Goal: Communication & Community: Answer question/provide support

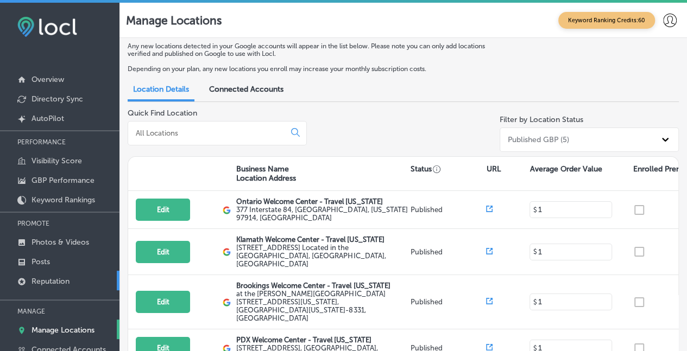
click at [40, 279] on p "Reputation" at bounding box center [51, 281] width 38 height 9
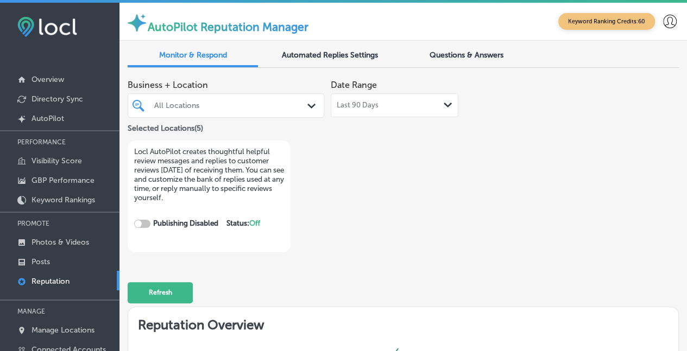
checkbox input "true"
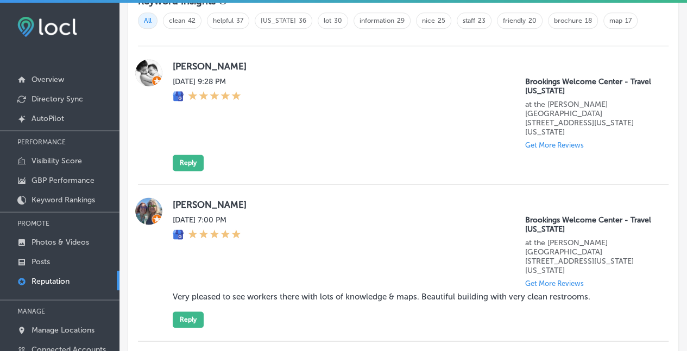
scroll to position [705, 0]
click at [189, 155] on button "Reply" at bounding box center [188, 163] width 31 height 16
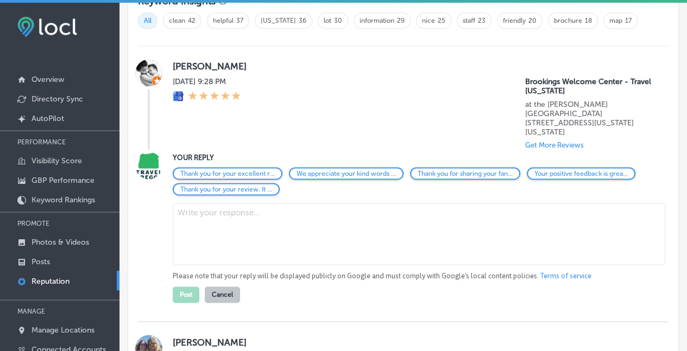
click at [188, 229] on textarea at bounding box center [419, 234] width 493 height 62
drag, startPoint x: 263, startPoint y: 210, endPoint x: 127, endPoint y: 194, distance: 136.8
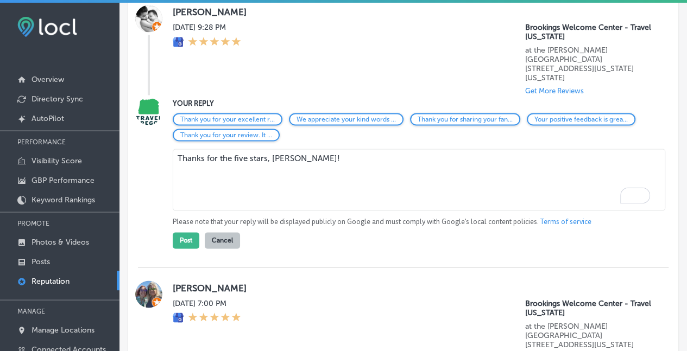
scroll to position [759, 0]
type textarea "Thanks for the five stars, [PERSON_NAME]!"
click at [184, 234] on button "Post" at bounding box center [186, 241] width 27 height 16
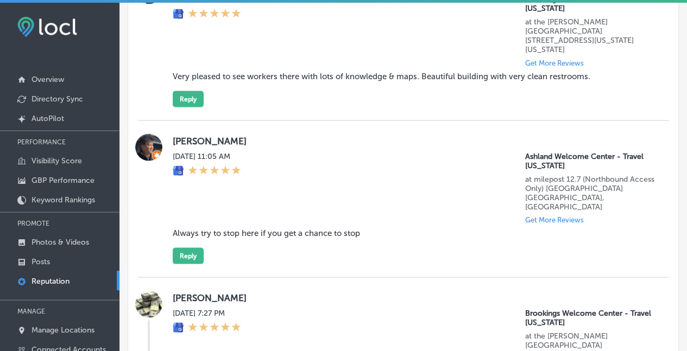
scroll to position [976, 0]
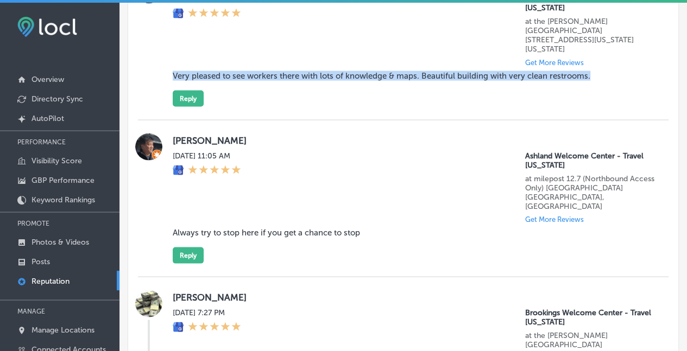
drag, startPoint x: 599, startPoint y: 68, endPoint x: 167, endPoint y: 74, distance: 431.9
click at [167, 74] on div "Lisa Estes Tue, Sep 2, 2025 7:00 PM Brookings Welcome Center - Travel Oregon at…" at bounding box center [403, 41] width 531 height 130
copy blockquote "Very pleased to see workers there with lots of knowledge & maps. Beautiful buil…"
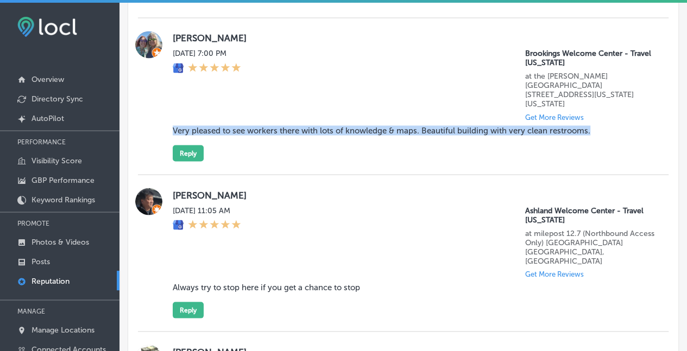
scroll to position [922, 0]
click at [197, 148] on button "Reply" at bounding box center [188, 153] width 31 height 16
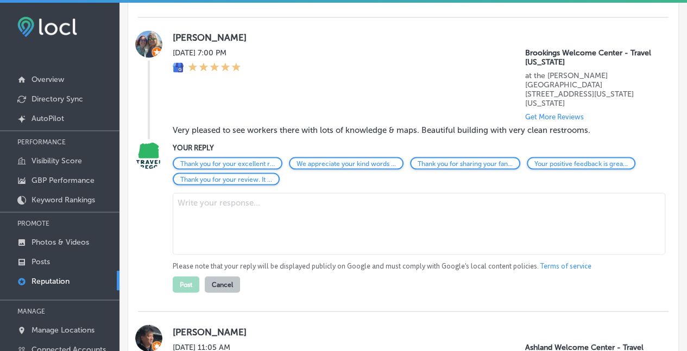
click at [214, 208] on textarea at bounding box center [419, 224] width 493 height 62
paste textarea ""Thank you for this wonderful review! We're delighted that our knowledgeable st…"
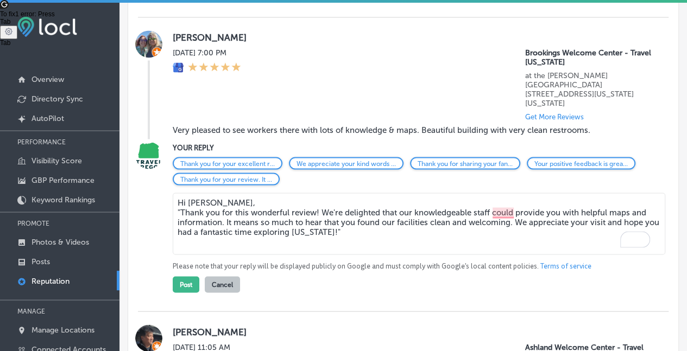
click at [180, 205] on textarea "Hi Lisa, "Thank you for this wonderful review! We're delighted that our knowled…" at bounding box center [419, 224] width 493 height 62
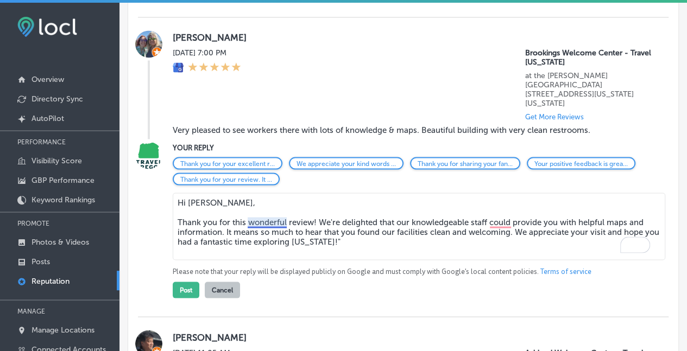
drag, startPoint x: 275, startPoint y: 221, endPoint x: 268, endPoint y: 216, distance: 8.1
click at [269, 217] on textarea "Hi Lisa, Thank you for this wonderful review! We're delighted that our knowledg…" at bounding box center [419, 226] width 493 height 67
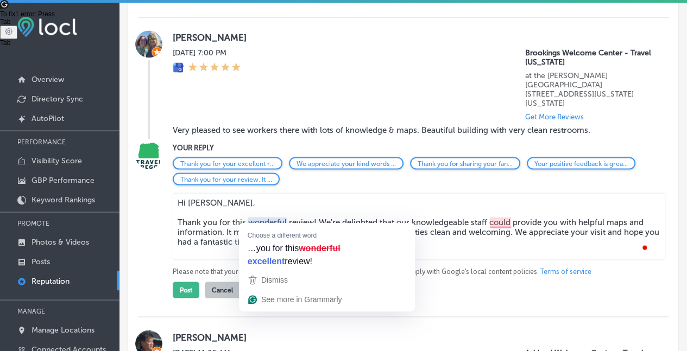
click at [231, 205] on textarea "Hi Lisa, Thank you for this wonderful review! We're delighted that our knowledg…" at bounding box center [419, 226] width 493 height 67
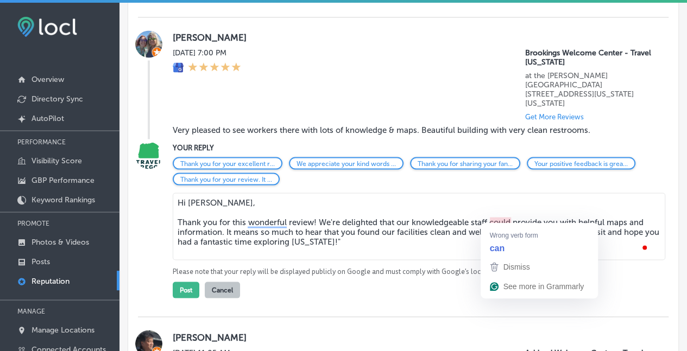
click at [500, 216] on textarea "Hi Lisa, Thank you for this wonderful review! We're delighted that our knowledg…" at bounding box center [419, 226] width 493 height 67
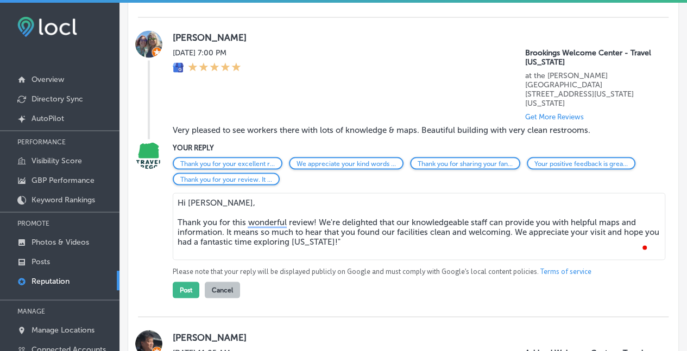
drag, startPoint x: 519, startPoint y: 223, endPoint x: 379, endPoint y: 222, distance: 139.6
click at [508, 223] on textarea "Hi Lisa, Thank you for this wonderful review! We're delighted that our knowledg…" at bounding box center [419, 226] width 493 height 67
click at [359, 221] on textarea "Hi Lisa, Thank you for this wonderful review! We're delighted that our knowledg…" at bounding box center [419, 226] width 493 height 67
drag, startPoint x: 475, startPoint y: 232, endPoint x: 580, endPoint y: 235, distance: 105.4
click at [486, 233] on textarea "Hi Lisa, Thank you for this wonderful review! We're delighted that our knowledg…" at bounding box center [419, 226] width 493 height 67
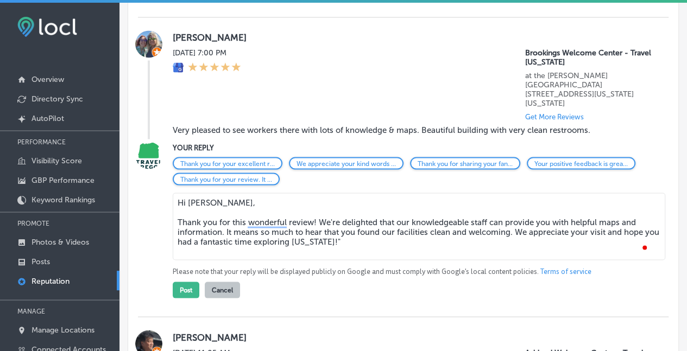
drag, startPoint x: 582, startPoint y: 235, endPoint x: 534, endPoint y: 216, distance: 52.2
click at [581, 235] on textarea "Hi Lisa, Thank you for this wonderful review! We're delighted that our knowledg…" at bounding box center [419, 226] width 493 height 67
drag, startPoint x: 560, startPoint y: 235, endPoint x: 611, endPoint y: 236, distance: 51.1
drag, startPoint x: 611, startPoint y: 236, endPoint x: 364, endPoint y: 218, distance: 247.9
click at [361, 217] on textarea "Hi Lisa, Thank you for this wonderful review! We're delighted that our knowledg…" at bounding box center [419, 226] width 493 height 67
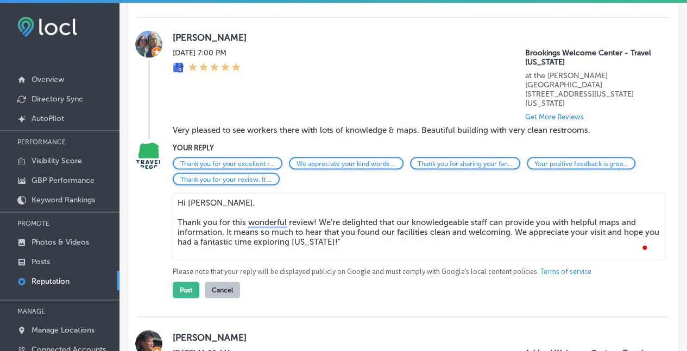
drag, startPoint x: 426, startPoint y: 240, endPoint x: 425, endPoint y: 199, distance: 40.8
click at [425, 238] on textarea "Hi Lisa, Thank you for this wonderful review! We're delighted that our knowledg…" at bounding box center [419, 226] width 493 height 67
click at [585, 232] on textarea "Hi Lisa, Thank you for this wonderful review! We're delighted that our knowledg…" at bounding box center [419, 226] width 493 height 67
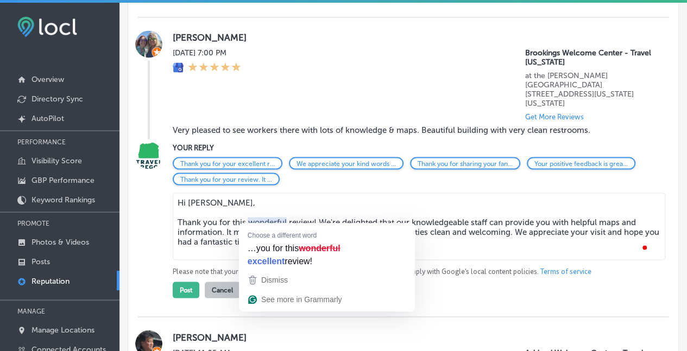
click at [495, 255] on div "Hi Lisa, Thank you for this wonderful review! We're delighted that our knowledg…" at bounding box center [414, 228] width 483 height 70
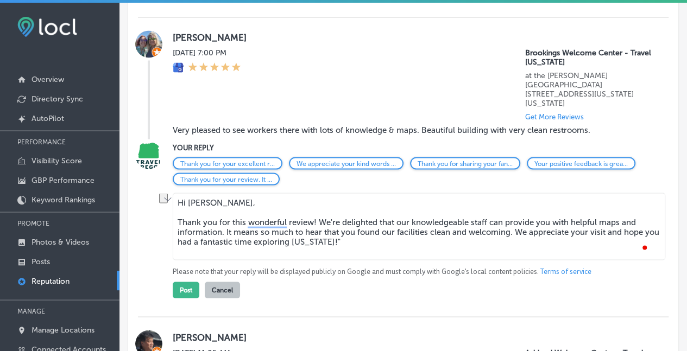
drag, startPoint x: 511, startPoint y: 225, endPoint x: 224, endPoint y: 226, distance: 286.3
click at [224, 226] on textarea "Hi Lisa, Thank you for this wonderful review! We're delighted that our knowledg…" at bounding box center [419, 226] width 493 height 67
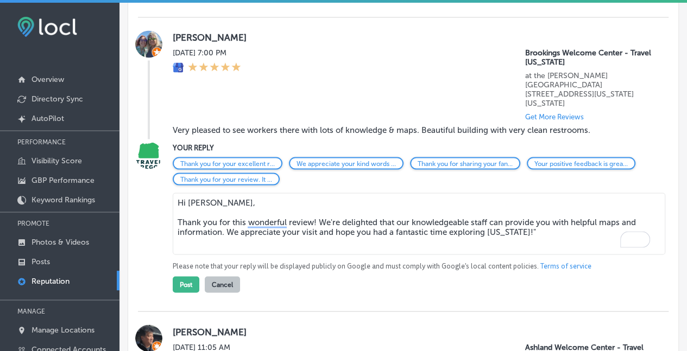
click at [524, 228] on textarea "Hi Lisa, Thank you for this wonderful review! We're delighted that our knowledg…" at bounding box center [419, 224] width 493 height 62
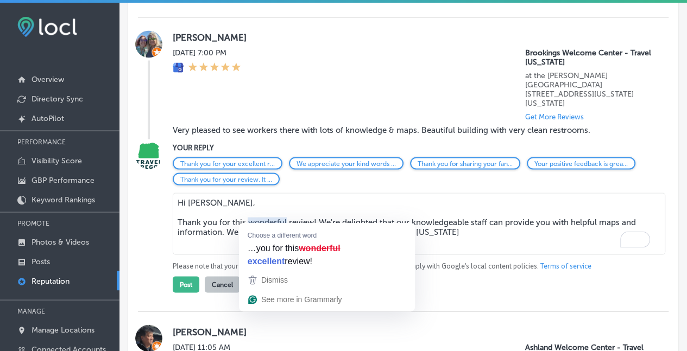
drag, startPoint x: 288, startPoint y: 215, endPoint x: 248, endPoint y: 217, distance: 40.8
click at [248, 217] on textarea "Hi Lisa, Thank you for this wonderful review! We're delighted that our knowledg…" at bounding box center [419, 224] width 493 height 62
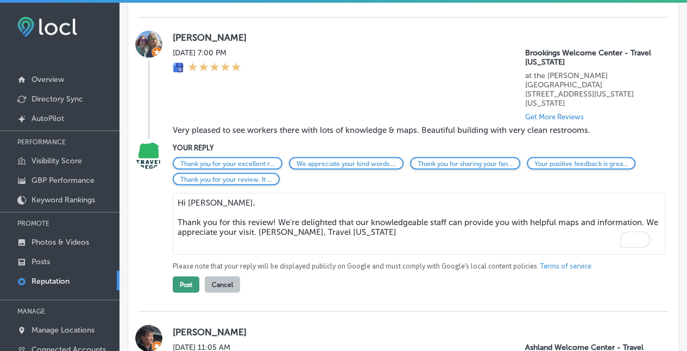
type textarea "Hi [PERSON_NAME], Thank you for this review! We're delighted that our knowledge…"
click at [180, 280] on button "Post" at bounding box center [186, 285] width 27 height 16
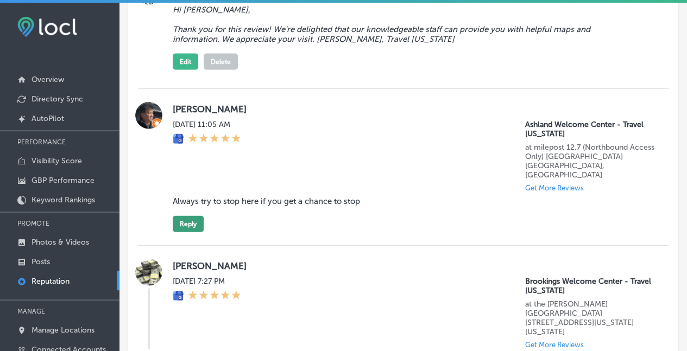
scroll to position [1085, 0]
click at [180, 217] on button "Reply" at bounding box center [188, 225] width 31 height 16
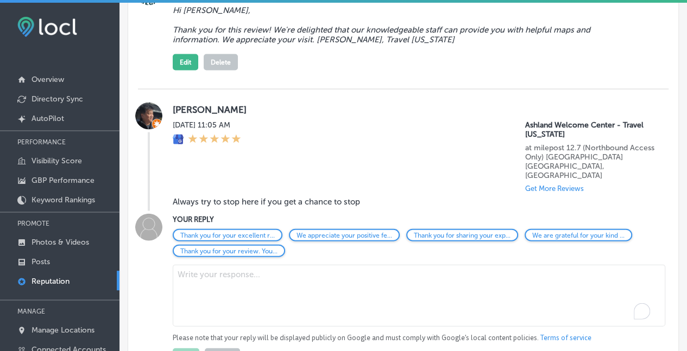
drag, startPoint x: 190, startPoint y: 266, endPoint x: 199, endPoint y: 262, distance: 9.3
click at [196, 265] on textarea "To enrich screen reader interactions, please activate Accessibility in Grammarl…" at bounding box center [419, 296] width 493 height 62
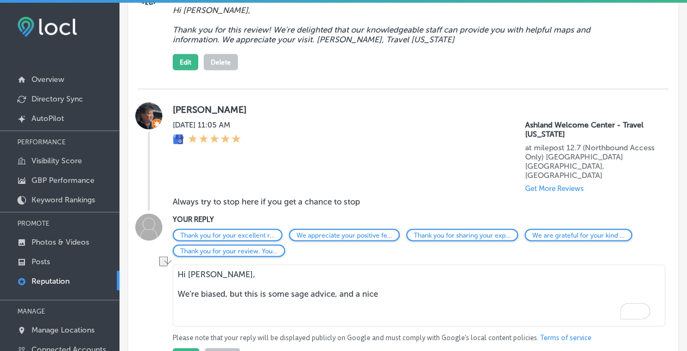
drag, startPoint x: 389, startPoint y: 284, endPoint x: 466, endPoint y: 330, distance: 89.9
click at [161, 278] on div "YOUR REPLY Thank you for your excellent r... We appreciate your positive fe... …" at bounding box center [403, 289] width 531 height 151
click at [413, 288] on textarea "Hi Chang, We're biased, but this is some sage advice, and a nice" at bounding box center [419, 296] width 493 height 62
click at [390, 280] on textarea "Hi Chang, We're biased, but this is some sage advice, and a nice" at bounding box center [419, 296] width 493 height 62
drag, startPoint x: 328, startPoint y: 291, endPoint x: 335, endPoint y: 288, distance: 6.9
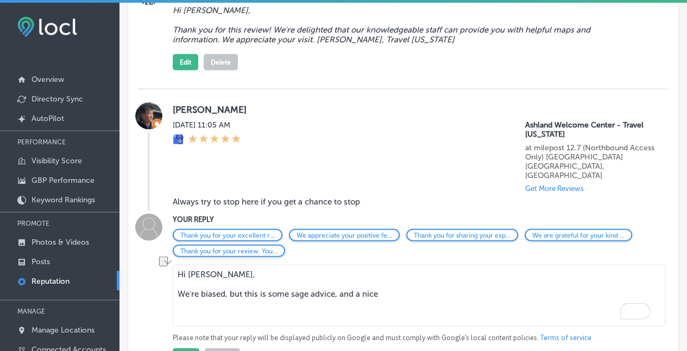
click at [328, 290] on textarea "Hi Chang, We're biased, but this is some sage advice, and a nice" at bounding box center [419, 296] width 493 height 62
drag, startPoint x: 385, startPoint y: 281, endPoint x: 379, endPoint y: 279, distance: 5.7
click at [384, 280] on textarea "Hi Chang, We're biased, but this is some sage advice, and a nice" at bounding box center [419, 296] width 493 height 62
click at [330, 275] on textarea "Hi Chang, We're biased, but this is some sage advice, and a nice" at bounding box center [419, 296] width 493 height 62
drag, startPoint x: 378, startPoint y: 283, endPoint x: 141, endPoint y: 283, distance: 237.4
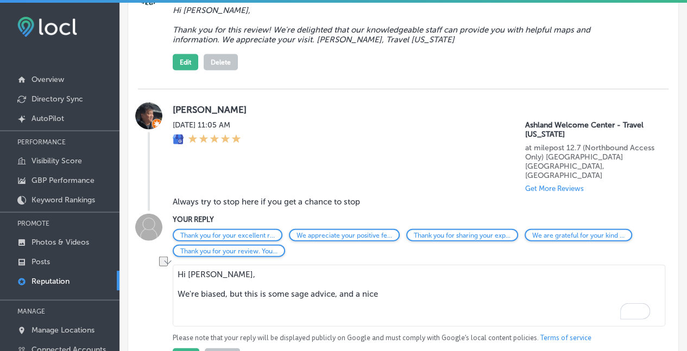
click at [140, 284] on div "YOUR REPLY Thank you for your excellent r... We appreciate your positive fe... …" at bounding box center [403, 289] width 531 height 151
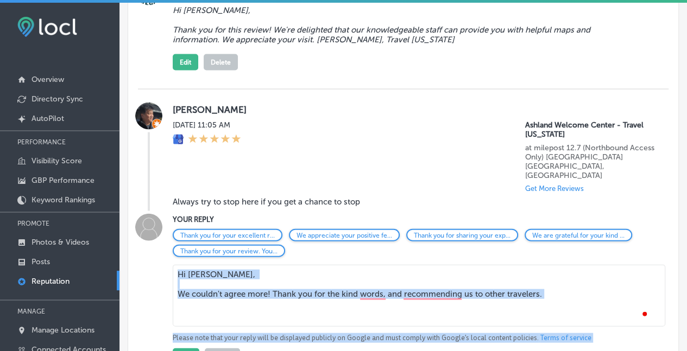
drag, startPoint x: 303, startPoint y: 315, endPoint x: 384, endPoint y: 305, distance: 81.0
click at [360, 351] on html "iconmonstr-menu-thin copy Created with Sketch. Overview Directory Sync Created …" at bounding box center [343, 177] width 687 height 354
click at [441, 286] on textarea "Hi Chang, We couldn't agree more! Thank you for the kind words, and recommendin…" at bounding box center [419, 296] width 493 height 62
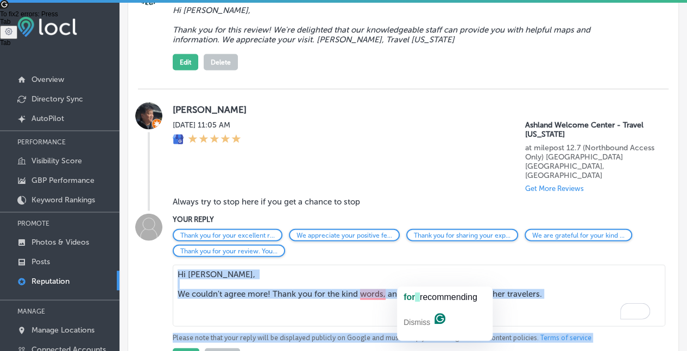
drag, startPoint x: 429, startPoint y: 281, endPoint x: 433, endPoint y: 300, distance: 19.5
click at [434, 300] on span "recommending" at bounding box center [449, 297] width 58 height 9
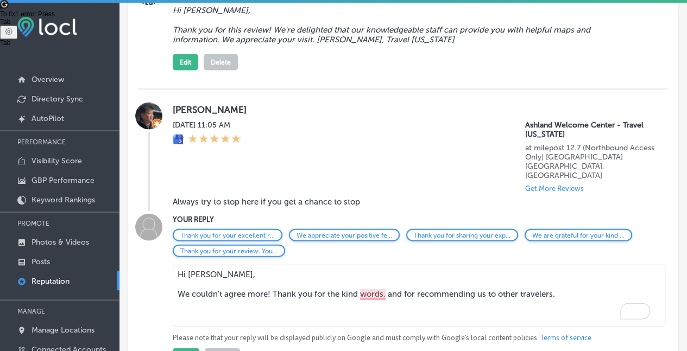
click at [368, 285] on textarea "Hi Chang, We couldn't agree more! Thank you for the kind words, and for recomme…" at bounding box center [419, 296] width 493 height 62
drag, startPoint x: 308, startPoint y: 287, endPoint x: 439, endPoint y: 268, distance: 132.4
click at [309, 287] on textarea "Hi Chang, We couldn't agree more! Thank you for the kind words and for recommen…" at bounding box center [419, 296] width 493 height 62
drag, startPoint x: 243, startPoint y: 279, endPoint x: 272, endPoint y: 275, distance: 28.4
click at [249, 278] on textarea "Hi Chang, We couldn't agree more! Thank you for the kind words and for recommen…" at bounding box center [419, 296] width 493 height 62
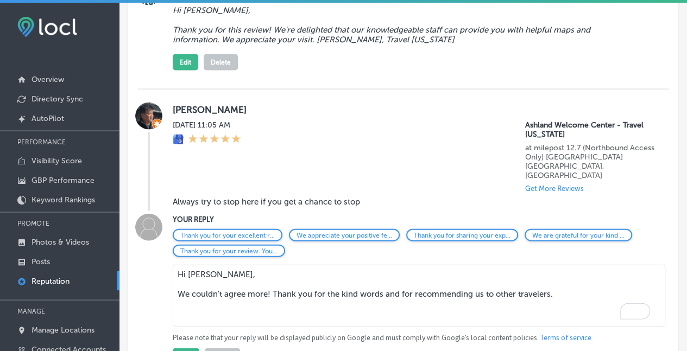
drag, startPoint x: 457, startPoint y: 257, endPoint x: 448, endPoint y: 257, distance: 9.8
click at [457, 265] on textarea "Hi Chang, We couldn't agree more! Thank you for the kind words and for recommen…" at bounding box center [419, 296] width 493 height 62
click at [194, 303] on textarea "Hi Chang, We couldn't agree more! Thank you for the kind words and for recommen…" at bounding box center [419, 296] width 493 height 62
click at [219, 289] on textarea "Hi Chang, We couldn't agree more! Thank you for the kind words and for recommen…" at bounding box center [419, 296] width 493 height 62
click at [242, 290] on textarea "Hi Chang, We couldn't agree more! Thank you for the kind words and for recommen…" at bounding box center [419, 296] width 493 height 62
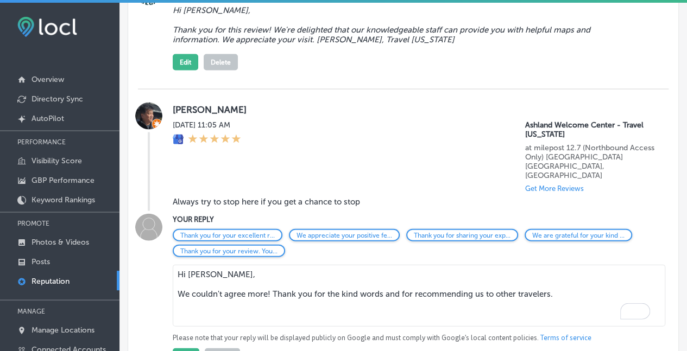
click at [267, 280] on textarea "Hi Chang, We couldn't agree more! Thank you for the kind words and for recommen…" at bounding box center [419, 296] width 493 height 62
click at [440, 317] on div "Thank you for your excellent r... We appreciate your positive fe... Thank you f…" at bounding box center [414, 297] width 483 height 136
click at [259, 283] on textarea "Hi Chang, We couldn't agree more, with this sage advice! Thank you for the kind…" at bounding box center [419, 296] width 493 height 62
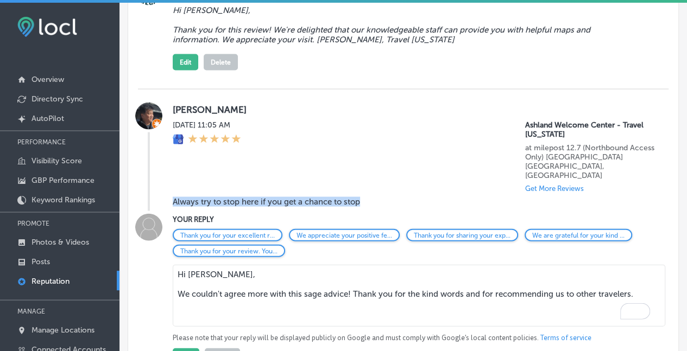
drag, startPoint x: 362, startPoint y: 187, endPoint x: 165, endPoint y: 184, distance: 197.2
click at [166, 184] on div "Chang Liu Mon, Sep 1, 2025 11:05 AM Ashland Welcome Center - Travel Oregon at m…" at bounding box center [403, 157] width 531 height 109
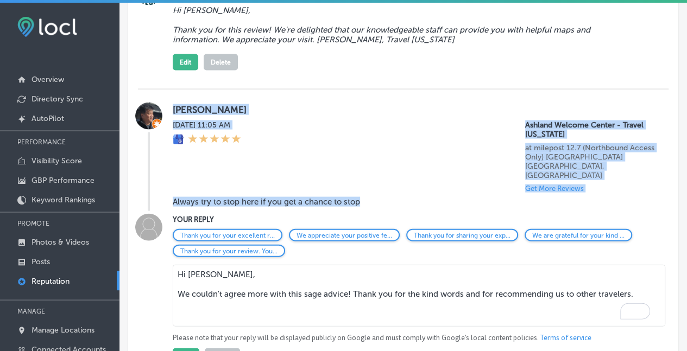
copy div "Chang Liu Mon, Sep 1, 2025 11:05 AM Ashland Welcome Center - Travel Oregon at m…"
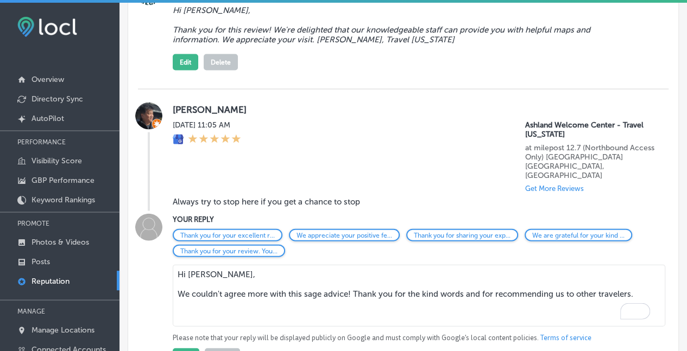
drag, startPoint x: 271, startPoint y: 302, endPoint x: 539, endPoint y: 270, distance: 269.7
click at [276, 300] on textarea "Hi Chang, We couldn't agree more with this sage advice! Thank you for the kind …" at bounding box center [419, 296] width 493 height 62
drag, startPoint x: 484, startPoint y: 269, endPoint x: 175, endPoint y: 279, distance: 308.2
drag, startPoint x: 613, startPoint y: 274, endPoint x: 651, endPoint y: 278, distance: 37.7
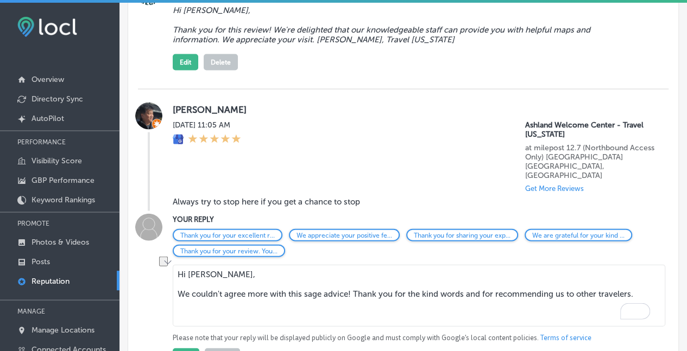
click at [617, 273] on textarea "Hi Chang, We couldn't agree more with this sage advice! Thank you for the kind …" at bounding box center [419, 296] width 493 height 62
drag, startPoint x: 639, startPoint y: 282, endPoint x: 150, endPoint y: 302, distance: 489.3
click at [149, 302] on div "YOUR REPLY Thank you for your excellent r... We appreciate your positive fe... …" at bounding box center [403, 289] width 531 height 151
paste textarea ""We couldn't agree more with this advice! Thank you for the kind words and for …"
click at [180, 279] on textarea "Hi Chang, "We couldn't agree more with this advice! Thank you for the kind word…" at bounding box center [419, 296] width 493 height 62
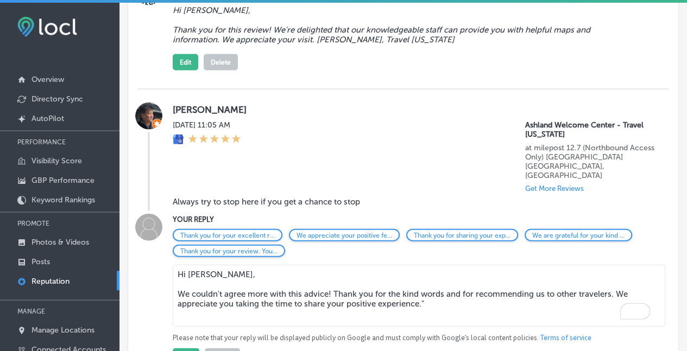
click at [432, 288] on textarea "Hi Chang, We couldn't agree more with this advice! Thank you for the kind words…" at bounding box center [419, 296] width 493 height 62
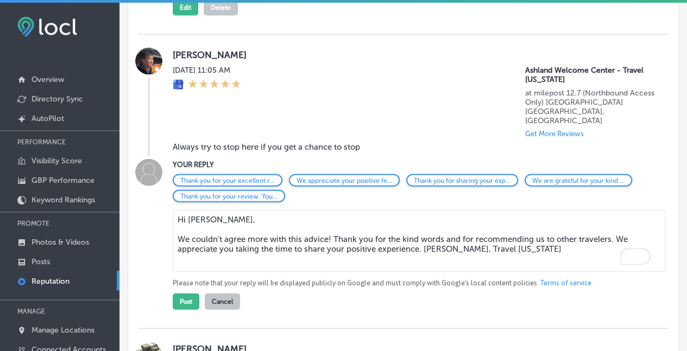
scroll to position [1140, 0]
type textarea "Hi [PERSON_NAME], We couldn't agree more with this advice! Thank you for the ki…"
click at [189, 294] on button "Post" at bounding box center [186, 302] width 27 height 16
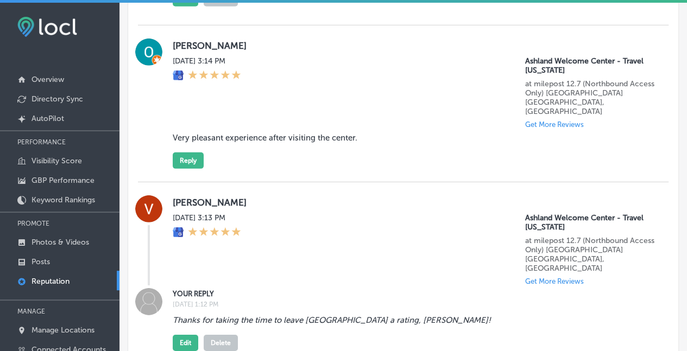
scroll to position [1573, 0]
click at [186, 153] on button "Reply" at bounding box center [188, 161] width 31 height 16
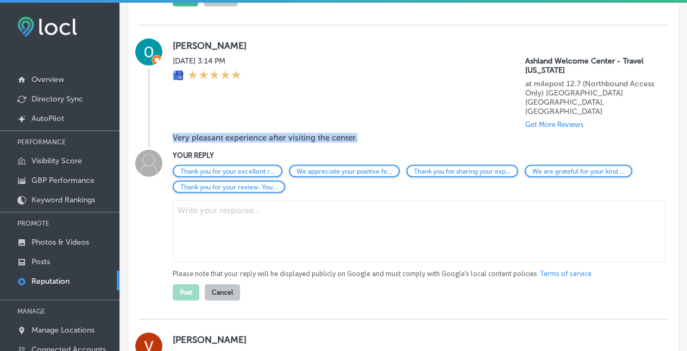
drag, startPoint x: 366, startPoint y: 115, endPoint x: 173, endPoint y: 115, distance: 192.9
click at [172, 114] on div "Olga Kotvytska Sat, Aug 30, 2025 3:14 PM Ashland Welcome Center - Travel Oregon…" at bounding box center [403, 93] width 531 height 109
copy blockquote "Very pleasant experience after visiting the center."
click at [211, 201] on textarea at bounding box center [419, 232] width 493 height 62
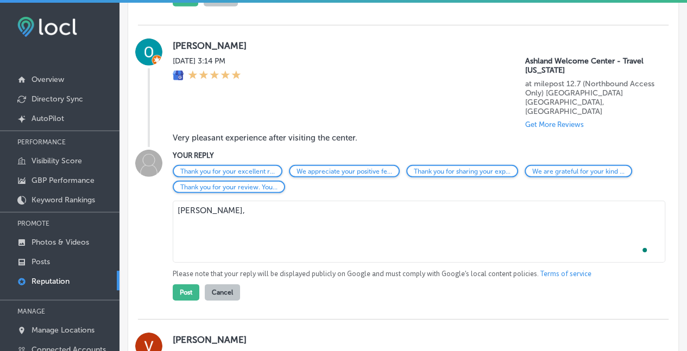
paste textarea ""Thank you for taking the time to share your positive experience! We're so glad…"
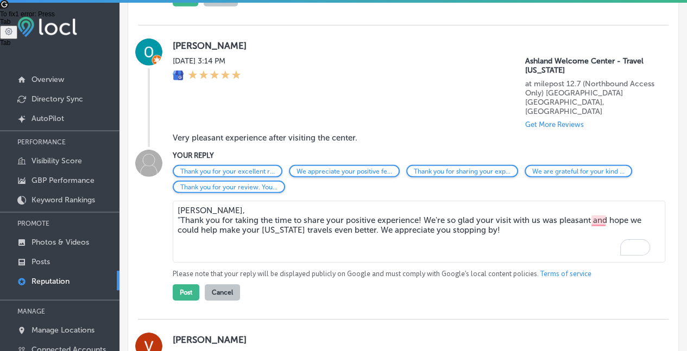
click at [181, 201] on textarea "Olga, "Thank you for taking the time to share your positive experience! We're s…" at bounding box center [419, 232] width 493 height 62
click at [591, 201] on textarea "Olga, Thank you for taking the time to share your positive experience! We're so…" at bounding box center [419, 232] width 493 height 62
click at [492, 207] on textarea "Olga, Thank you for taking the time to share your positive experience! We're so…" at bounding box center [419, 232] width 493 height 62
type textarea "[PERSON_NAME], Thank you for taking the time to share your positive experience!…"
click at [183, 285] on button "Post" at bounding box center [186, 293] width 27 height 16
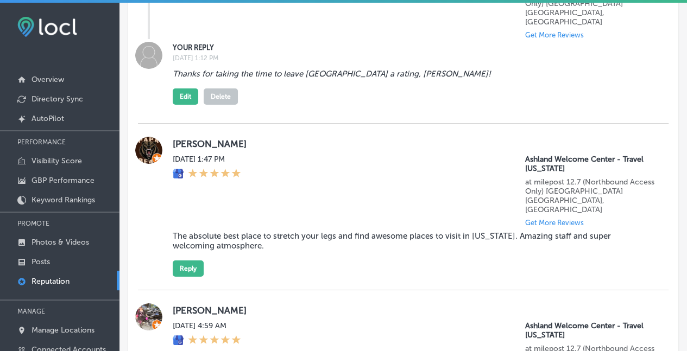
scroll to position [1899, 0]
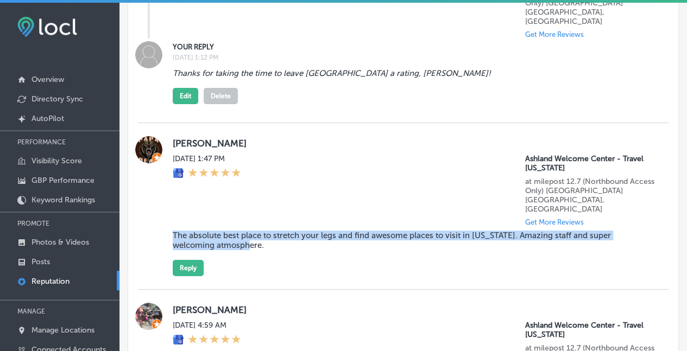
drag, startPoint x: 269, startPoint y: 195, endPoint x: 166, endPoint y: 184, distance: 103.8
click at [166, 184] on div "Dmitriy Litvin Sat, Aug 30, 2025 1:47 PM Ashland Welcome Center - Travel Oregon…" at bounding box center [403, 206] width 531 height 140
copy blockquote "The absolute best place to stretch your legs and find awesome places to visit i…"
drag, startPoint x: 190, startPoint y: 217, endPoint x: 439, endPoint y: 189, distance: 250.4
click at [192, 260] on button "Reply" at bounding box center [188, 268] width 31 height 16
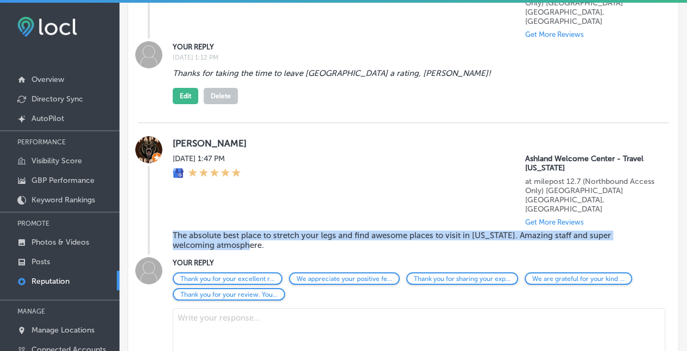
click at [208, 309] on textarea at bounding box center [419, 340] width 493 height 62
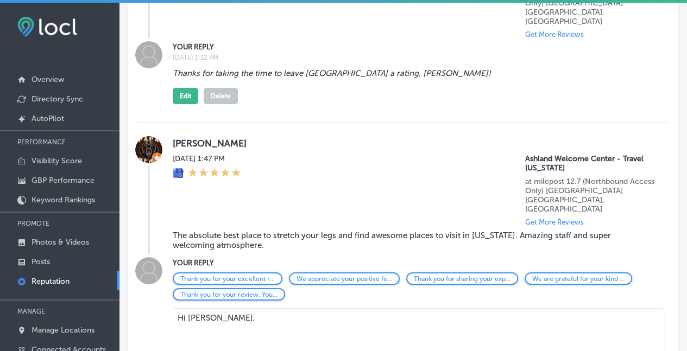
paste textarea ""Thank you for this fantastic review! We're thrilled that our team could help y…"
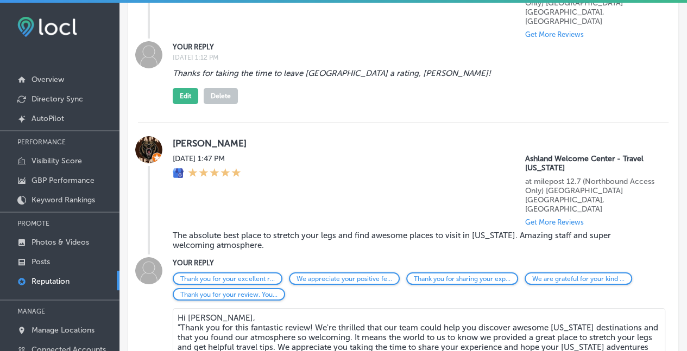
drag, startPoint x: 180, startPoint y: 275, endPoint x: 196, endPoint y: 313, distance: 40.5
click at [180, 309] on textarea "Hi Dmitriy, "Thank you for this fantastic review! We're thrilled that our team …" at bounding box center [419, 342] width 493 height 67
click at [246, 311] on textarea "Hi Dmitriy, Thank you for this fantastic review! We're thrilled that our team c…" at bounding box center [419, 342] width 493 height 67
type textarea "Hi Dmitriy, Thank you for this fantastic review! We're thrilled that our team c…"
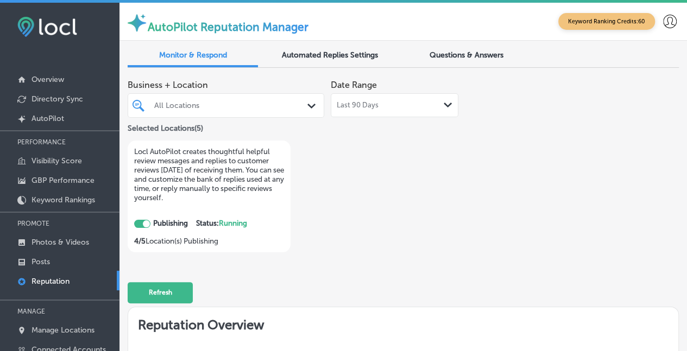
scroll to position [1899, 0]
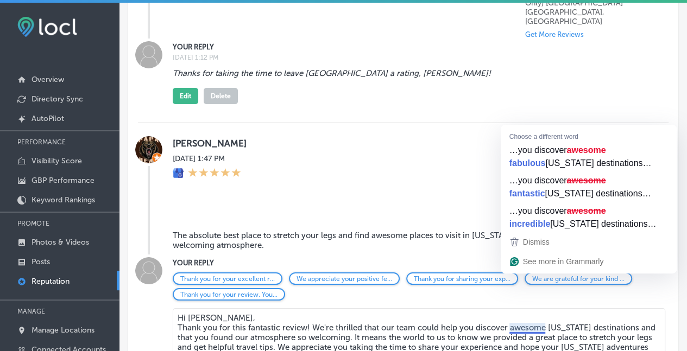
click at [527, 309] on textarea "Hi [PERSON_NAME], Thank you for this fantastic review! We're thrilled that our …" at bounding box center [419, 342] width 493 height 67
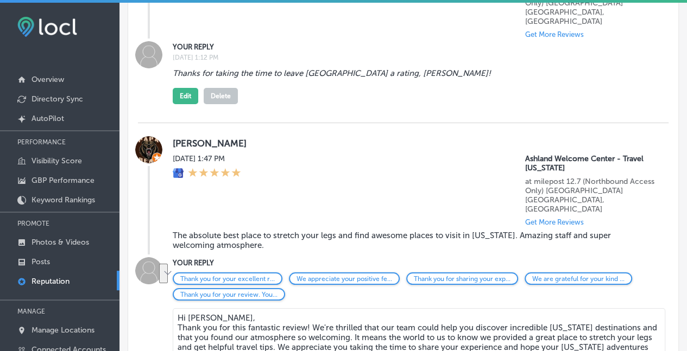
drag, startPoint x: 291, startPoint y: 298, endPoint x: 365, endPoint y: 295, distance: 74.0
click at [358, 309] on textarea "Hi [PERSON_NAME], Thank you for this fantastic review! We're thrilled that our …" at bounding box center [419, 342] width 493 height 67
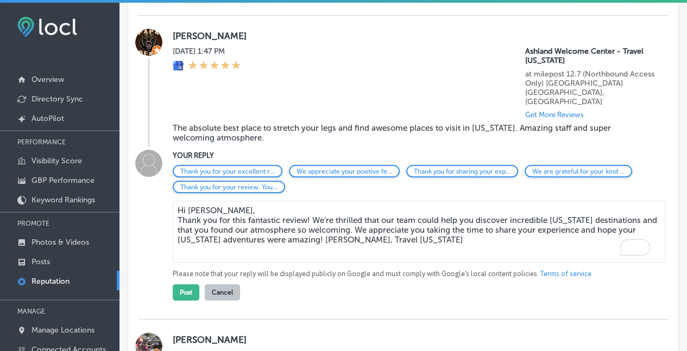
scroll to position [2008, 0]
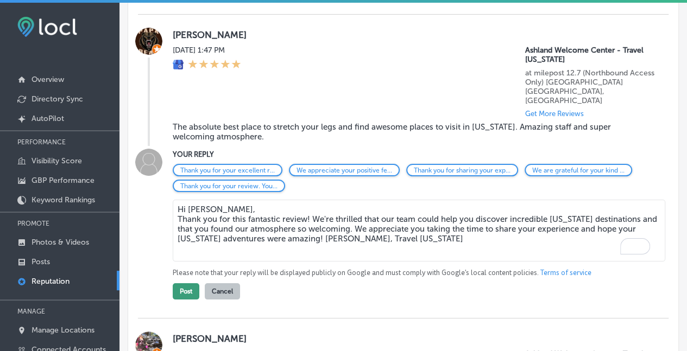
type textarea "Hi [PERSON_NAME], Thank you for this fantastic review! We're thrilled that our …"
click at [184, 284] on button "Post" at bounding box center [186, 292] width 27 height 16
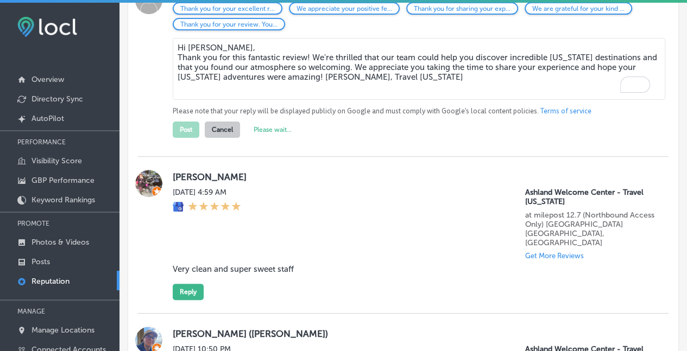
scroll to position [2171, 0]
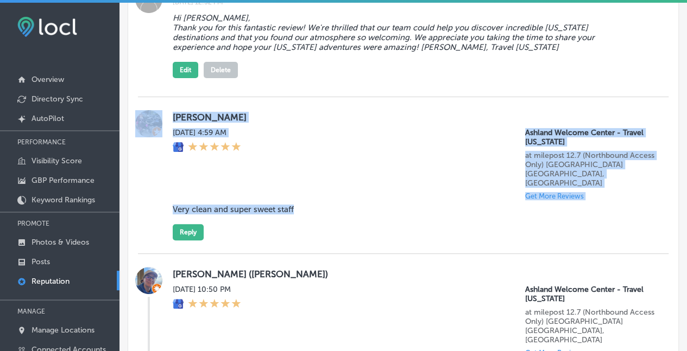
drag, startPoint x: 297, startPoint y: 147, endPoint x: 147, endPoint y: 148, distance: 149.9
click at [146, 148] on div "[PERSON_NAME][DATE] 4:59 AM [GEOGRAPHIC_DATA] - Travel [US_STATE] at milepost 1…" at bounding box center [403, 175] width 531 height 130
click at [382, 171] on div "[PERSON_NAME][DATE] 4:59 AM [GEOGRAPHIC_DATA] - Travel [US_STATE] at milepost 1…" at bounding box center [414, 175] width 483 height 130
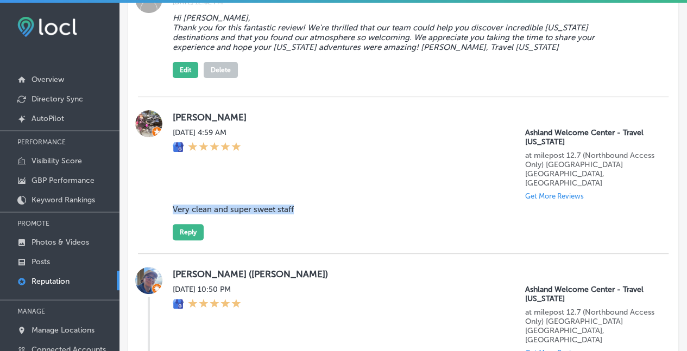
drag, startPoint x: 297, startPoint y: 150, endPoint x: 344, endPoint y: 178, distance: 55.3
click at [173, 205] on blockquote "Very clean and super sweet staff" at bounding box center [396, 210] width 447 height 10
copy blockquote "Very clean and super sweet staff"
click at [194, 224] on button "Reply" at bounding box center [188, 232] width 31 height 16
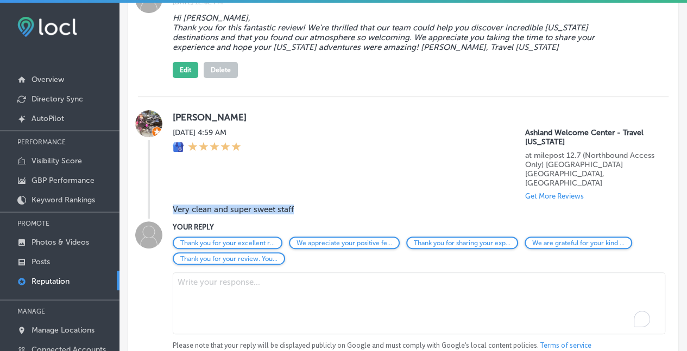
click at [204, 273] on textarea "To enrich screen reader interactions, please activate Accessibility in Grammarl…" at bounding box center [419, 304] width 493 height 62
paste textarea "Thank you for this lovely review! We're so pleased you found our facilities cle…"
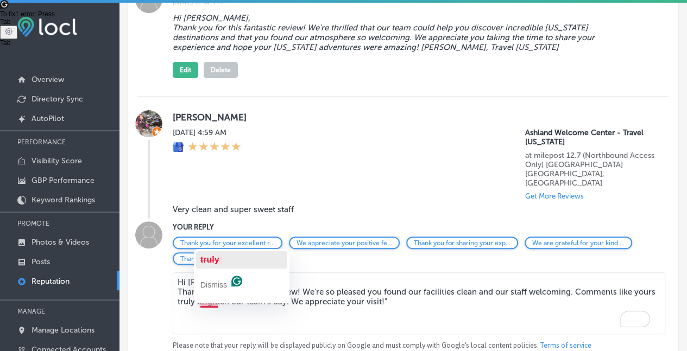
click at [211, 260] on span "truly" at bounding box center [209, 259] width 19 height 9
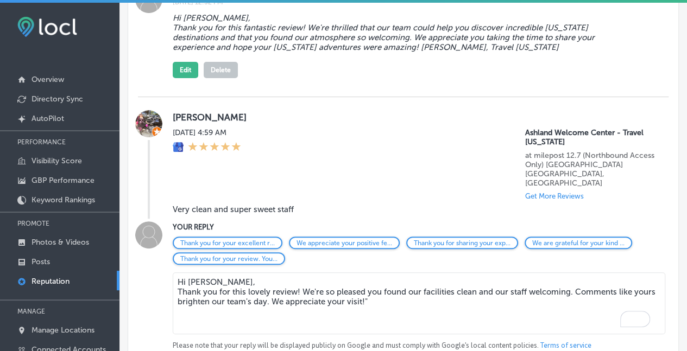
click at [399, 273] on textarea "Hi [PERSON_NAME], Thank you for this lovely review! We're so pleased you found …" at bounding box center [419, 304] width 493 height 62
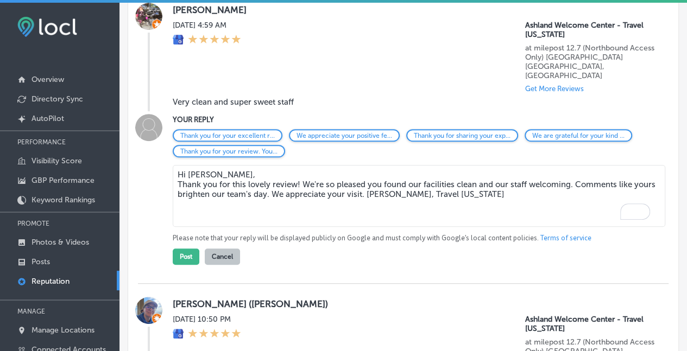
scroll to position [2280, 0]
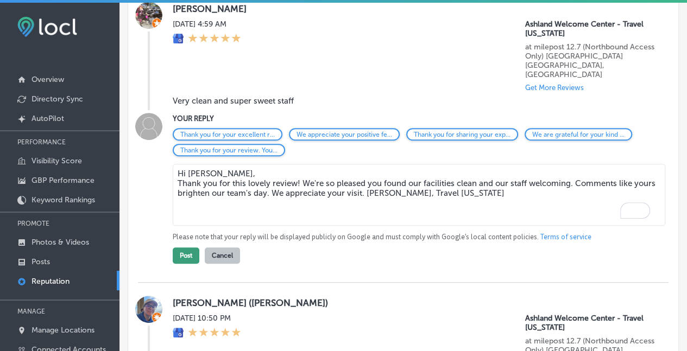
type textarea "Hi [PERSON_NAME], Thank you for this lovely review! We're so pleased you found …"
drag, startPoint x: 187, startPoint y: 191, endPoint x: 381, endPoint y: 198, distance: 194.1
click at [187, 248] on button "Post" at bounding box center [186, 256] width 27 height 16
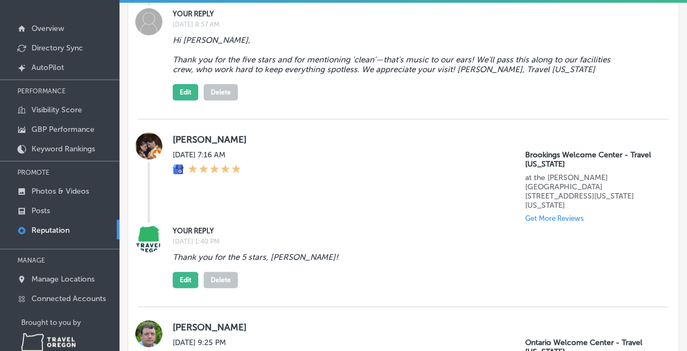
scroll to position [53, 0]
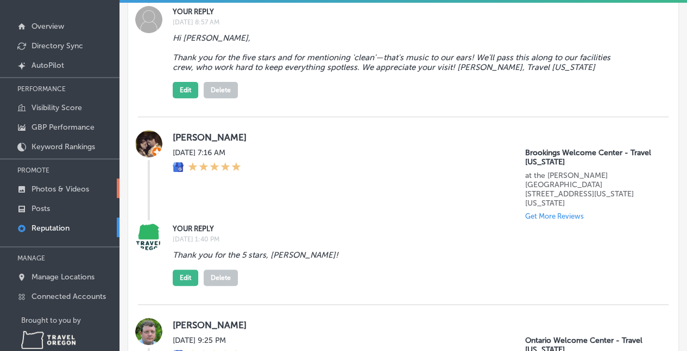
click at [57, 181] on link "Photos & Videos" at bounding box center [60, 189] width 120 height 20
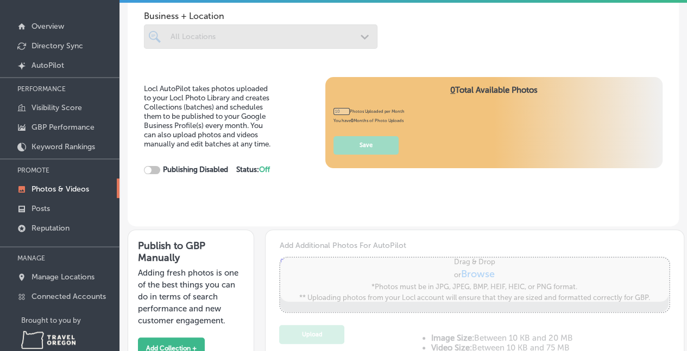
click at [52, 185] on p "Photos & Videos" at bounding box center [61, 189] width 58 height 9
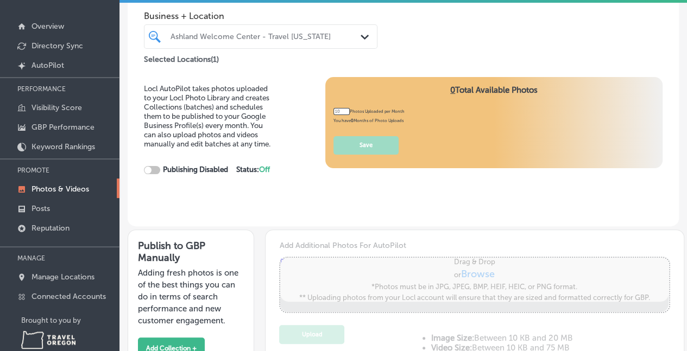
type input "0"
checkbox input "true"
type input "5"
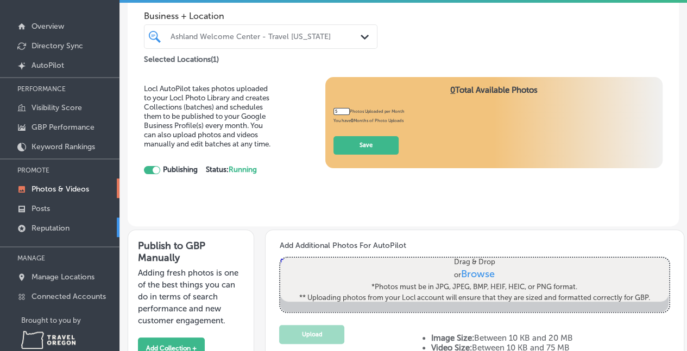
click at [58, 225] on p "Reputation" at bounding box center [51, 228] width 38 height 9
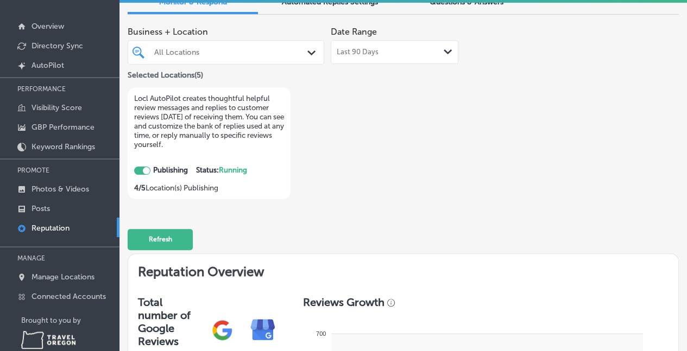
checkbox input "true"
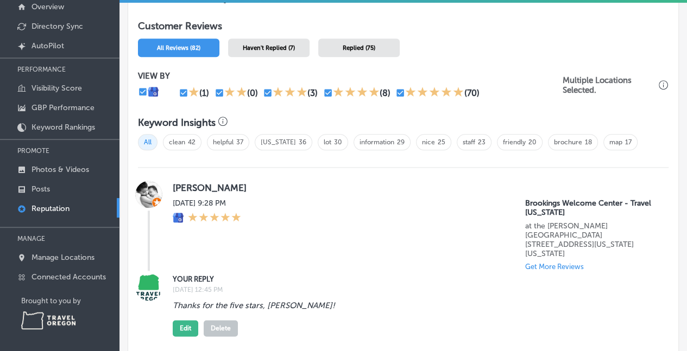
scroll to position [512, 0]
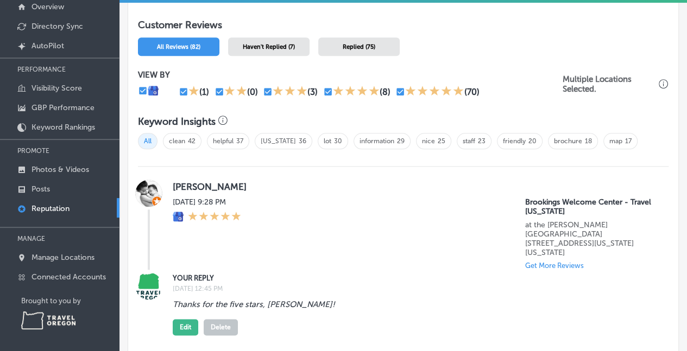
click at [38, 202] on link "Reputation" at bounding box center [60, 208] width 120 height 20
drag, startPoint x: 39, startPoint y: 208, endPoint x: 49, endPoint y: 199, distance: 13.6
click at [38, 207] on p "Reputation" at bounding box center [51, 208] width 38 height 9
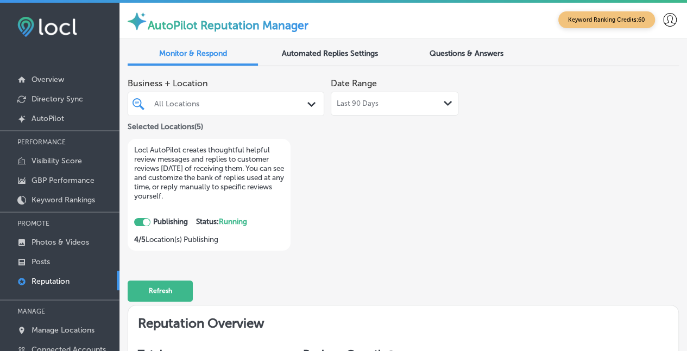
scroll to position [0, 0]
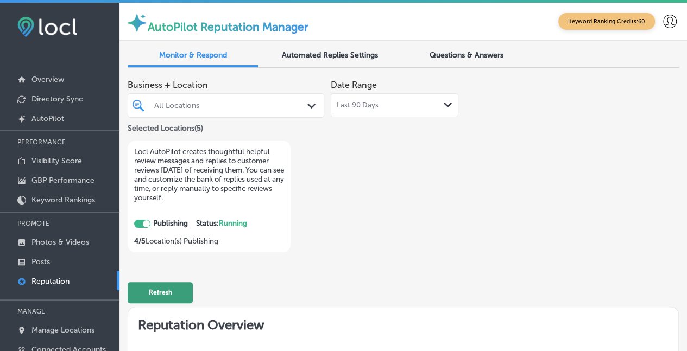
click at [163, 284] on button "Refresh" at bounding box center [160, 292] width 65 height 21
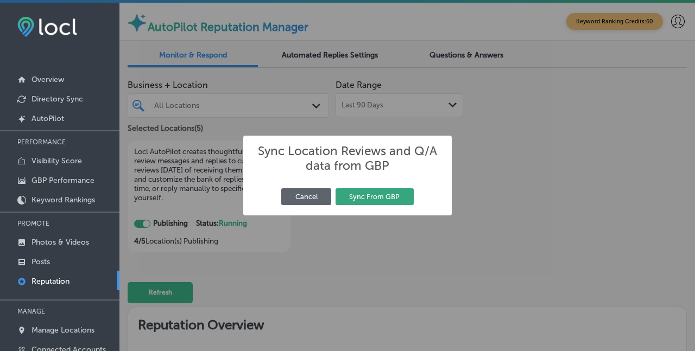
click at [376, 192] on button "Sync From GBP" at bounding box center [375, 197] width 78 height 17
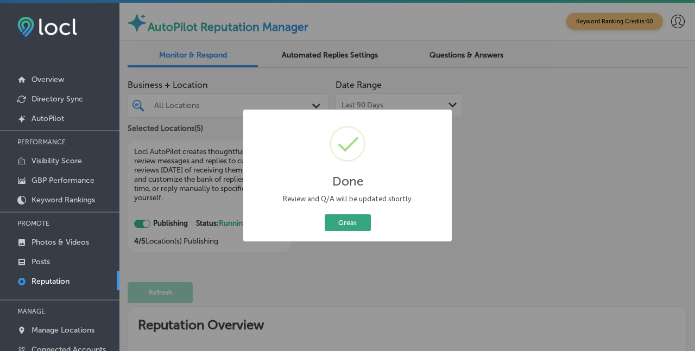
click at [344, 221] on button "Great" at bounding box center [348, 223] width 46 height 17
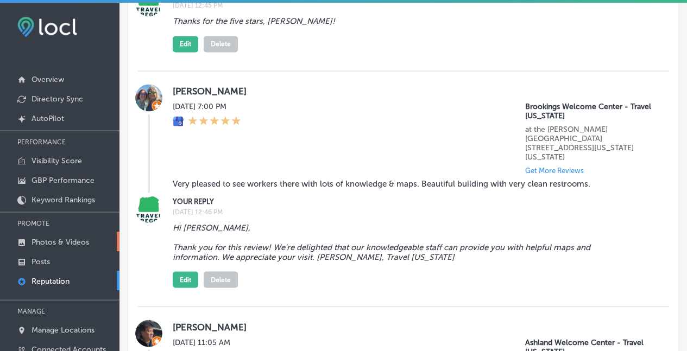
scroll to position [868, 0]
click at [39, 277] on p "Reputation" at bounding box center [51, 281] width 38 height 9
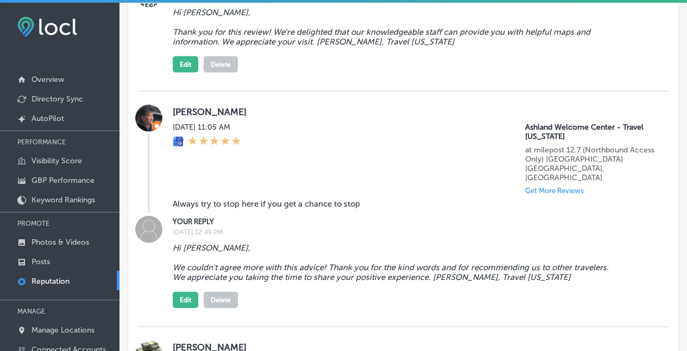
scroll to position [1084, 0]
